Goal: Task Accomplishment & Management: Use online tool/utility

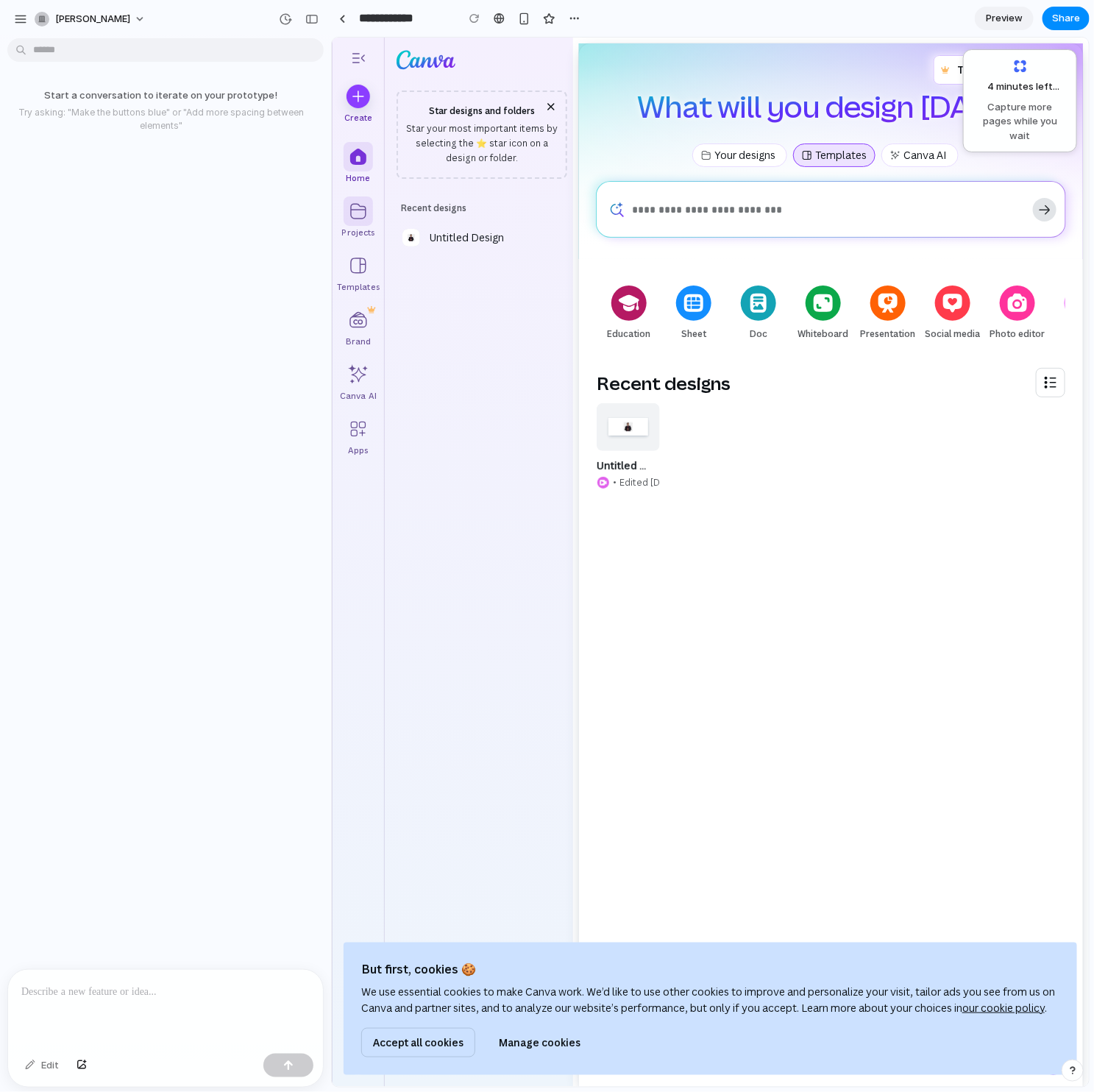
click at [354, 230] on p "Projects" at bounding box center [358, 232] width 33 height 14
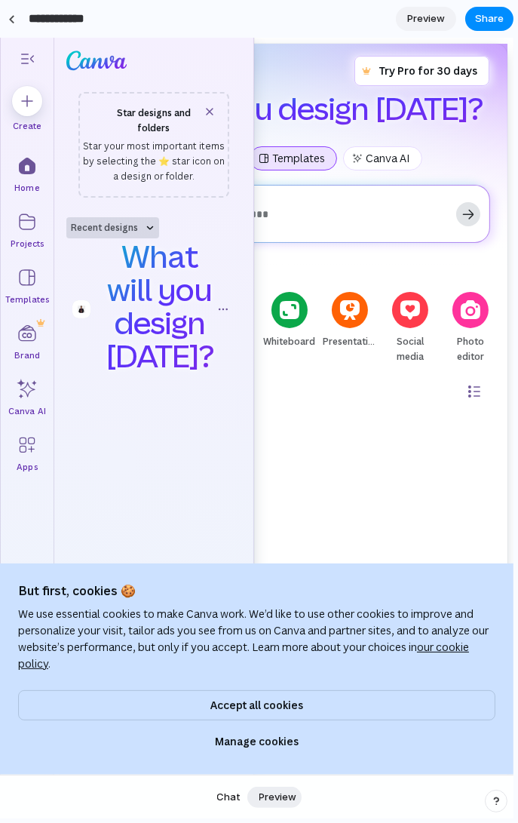
click at [291, 69] on div "What will you design [DATE]?" at bounding box center [283, 96] width 411 height 81
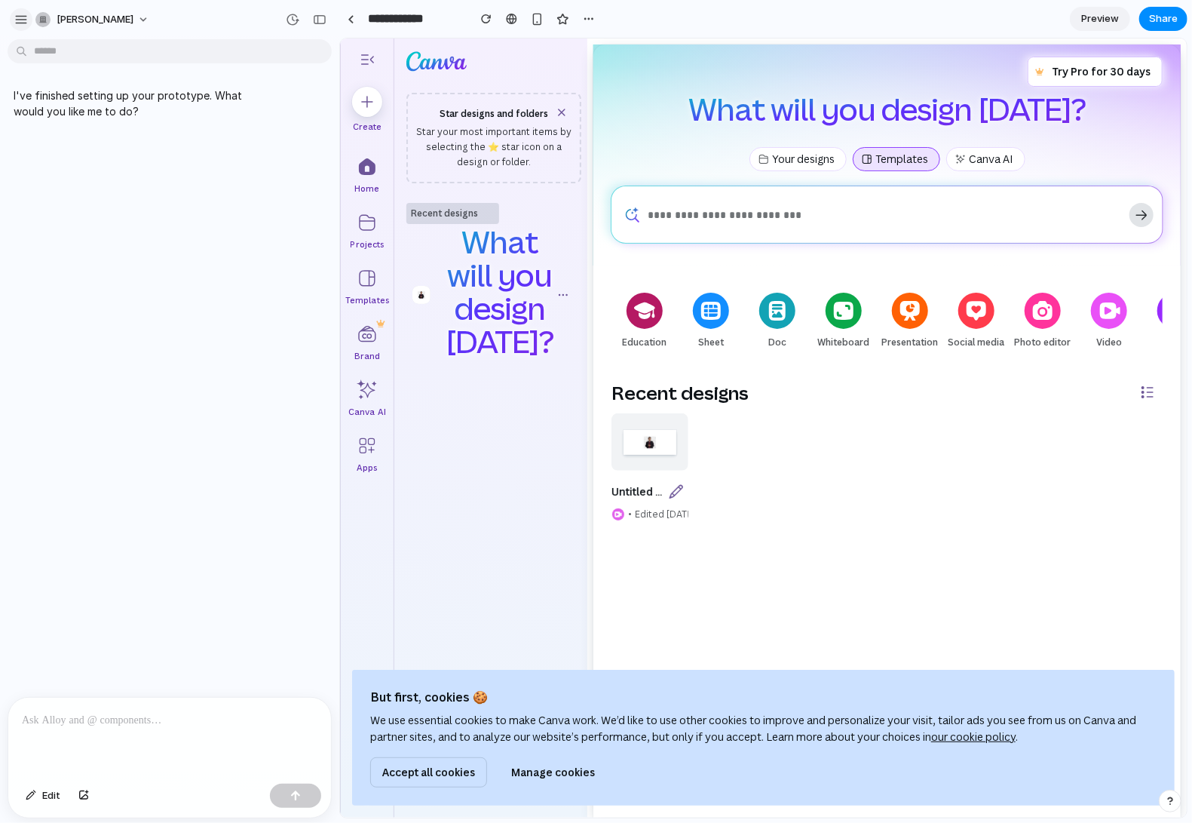
click at [24, 20] on div "button" at bounding box center [21, 20] width 14 height 14
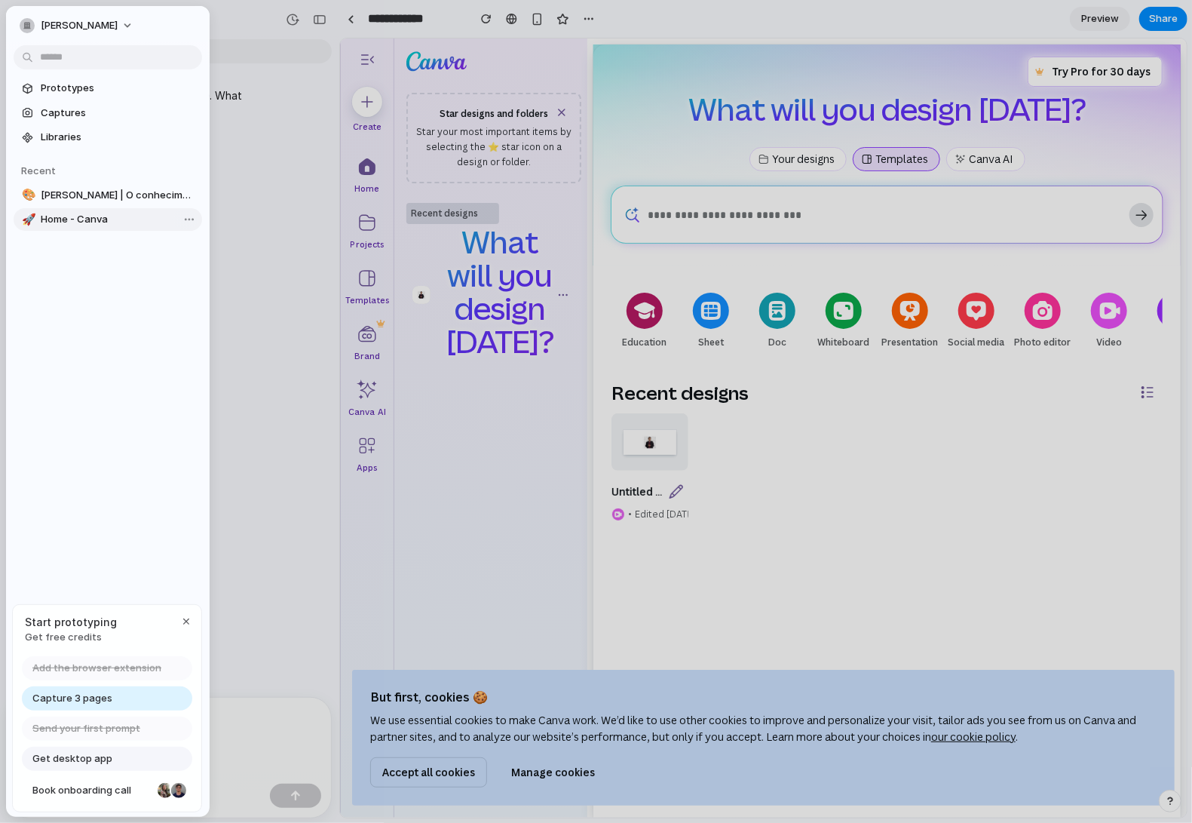
click at [110, 223] on span "Home - Canva" at bounding box center [118, 219] width 155 height 15
click at [178, 216] on body "**********" at bounding box center [596, 411] width 1192 height 823
click at [69, 271] on div "Open in new tab Copy link Delete" at bounding box center [596, 411] width 1192 height 823
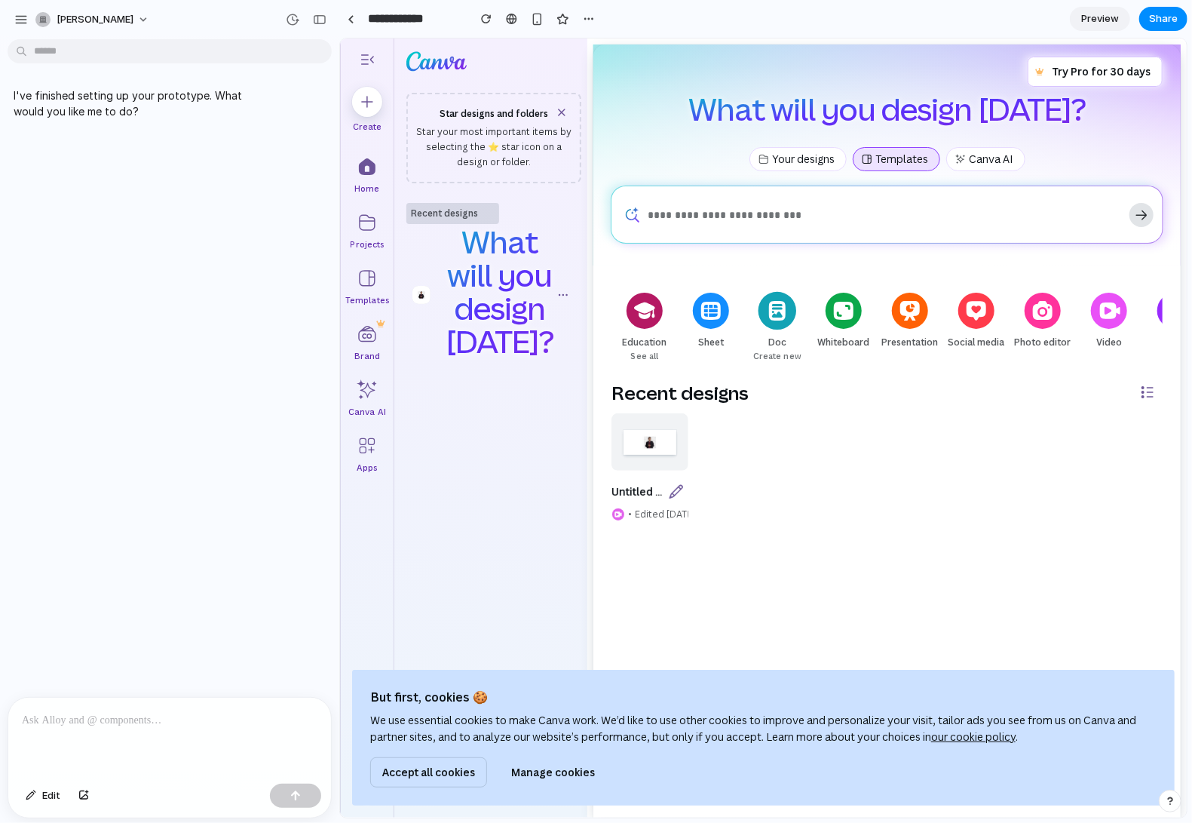
drag, startPoint x: 630, startPoint y: 293, endPoint x: 750, endPoint y: 364, distance: 139.0
click at [661, 353] on div "Education See all Sheet Create new Doc Create new Whiteboard Create new Present…" at bounding box center [886, 330] width 551 height 92
click at [590, 20] on div "button" at bounding box center [589, 19] width 12 height 12
click at [443, 23] on div "Duplicate Delete" at bounding box center [596, 411] width 1192 height 823
